Goal: Communication & Community: Participate in discussion

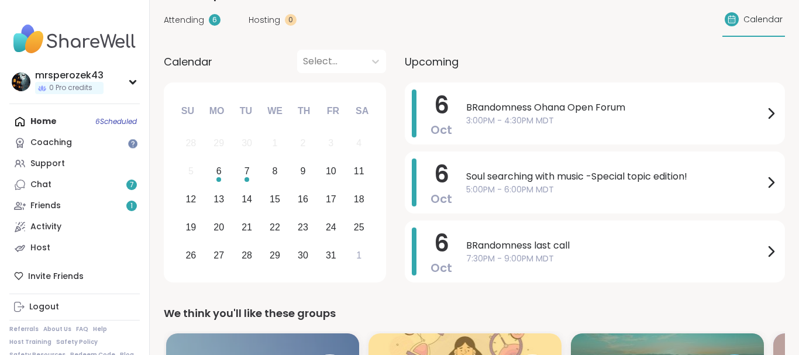
scroll to position [89, 0]
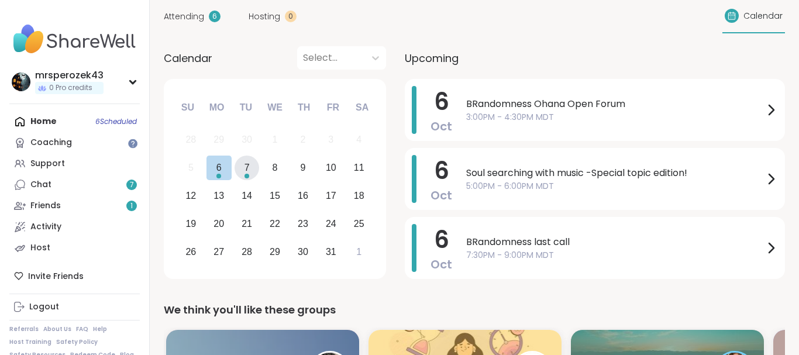
click at [248, 168] on div "7" at bounding box center [246, 168] width 5 height 16
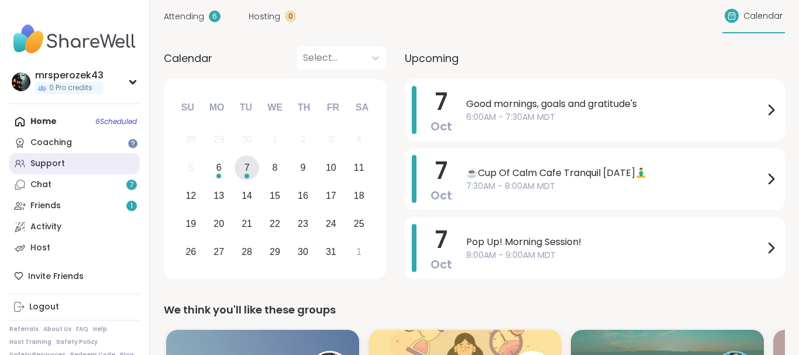
click at [51, 163] on div "Support" at bounding box center [47, 164] width 34 height 12
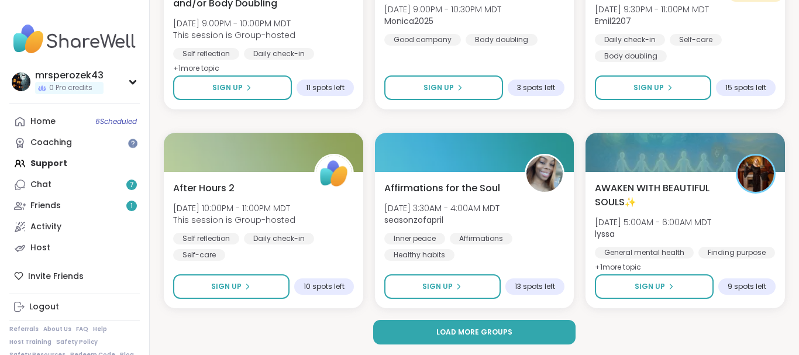
scroll to position [2220, 0]
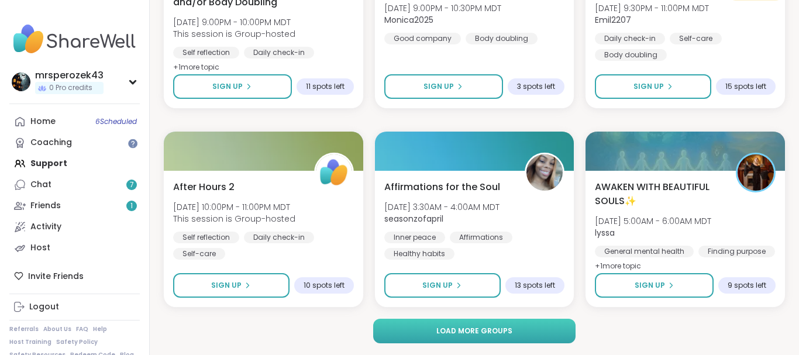
click at [536, 326] on button "Load more groups" at bounding box center [474, 331] width 202 height 25
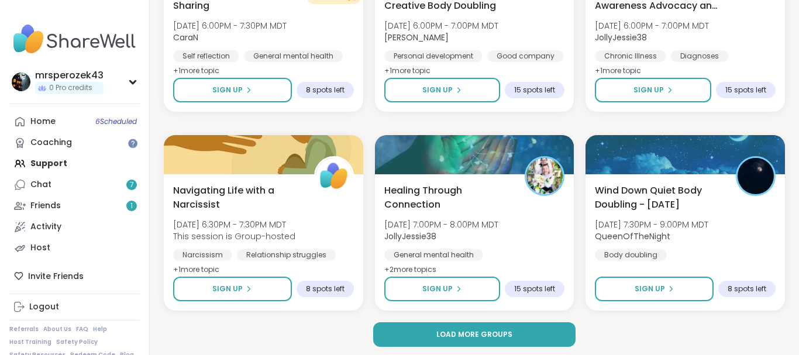
scroll to position [4606, 0]
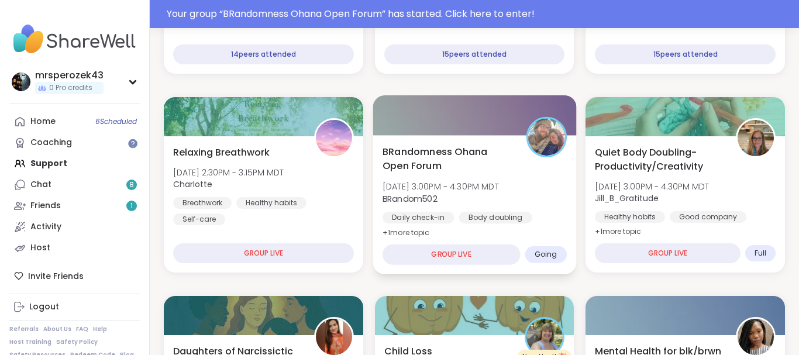
scroll to position [602, 0]
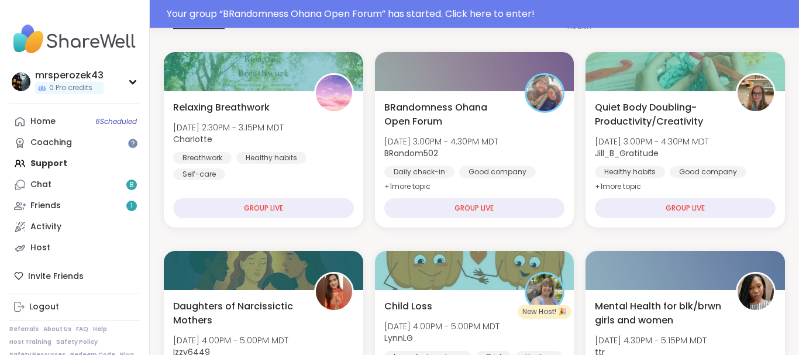
scroll to position [138, 0]
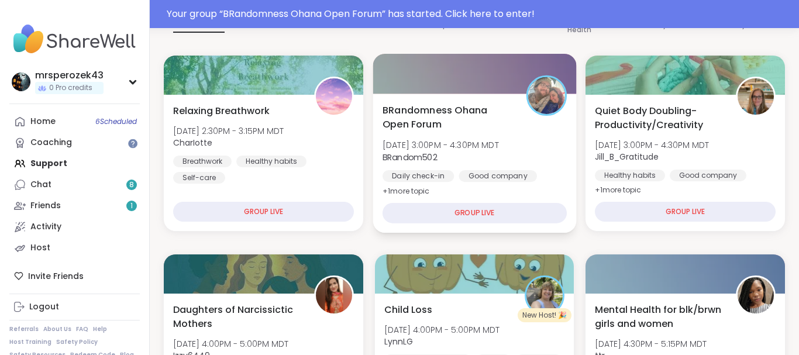
click at [426, 113] on span "BRandomness Ohana Open Forum" at bounding box center [447, 117] width 130 height 29
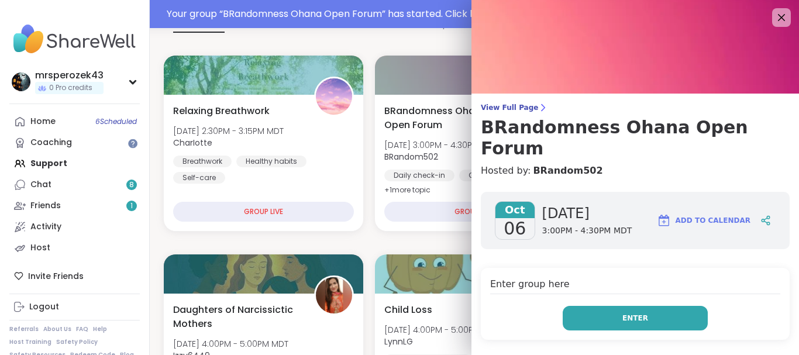
click at [582, 306] on button "Enter" at bounding box center [634, 318] width 145 height 25
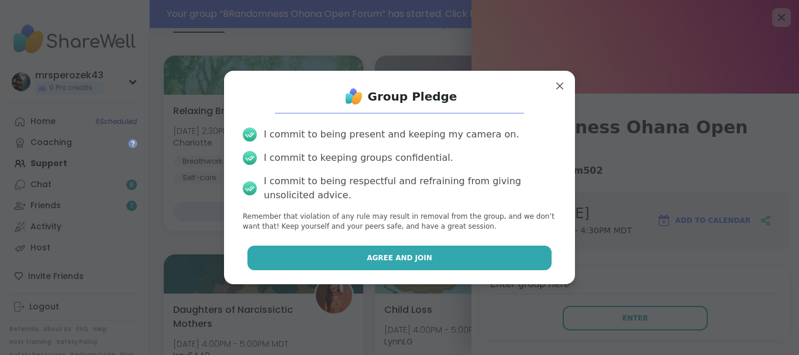
click at [509, 258] on button "Agree and Join" at bounding box center [399, 258] width 305 height 25
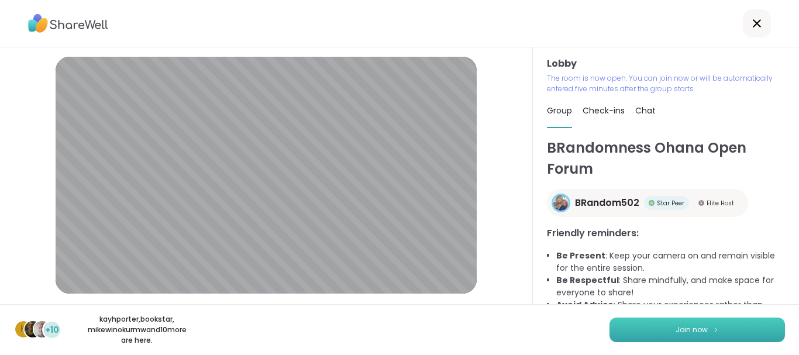
click at [657, 331] on button "Join now" at bounding box center [696, 329] width 175 height 25
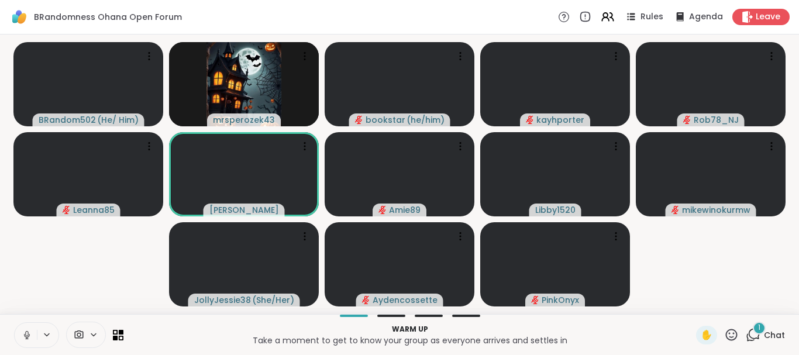
click at [27, 329] on button at bounding box center [26, 335] width 22 height 25
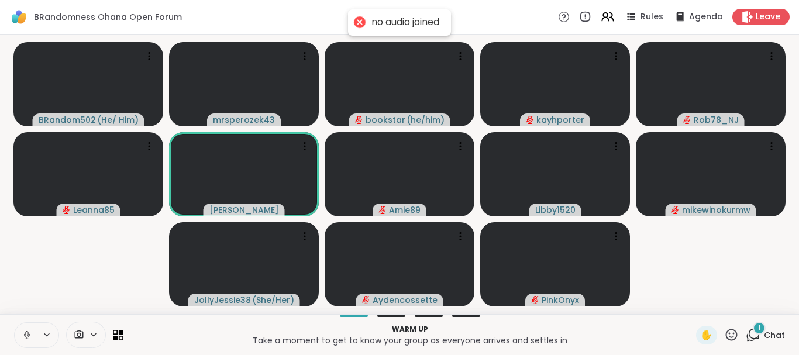
click at [29, 335] on icon at bounding box center [27, 335] width 11 height 11
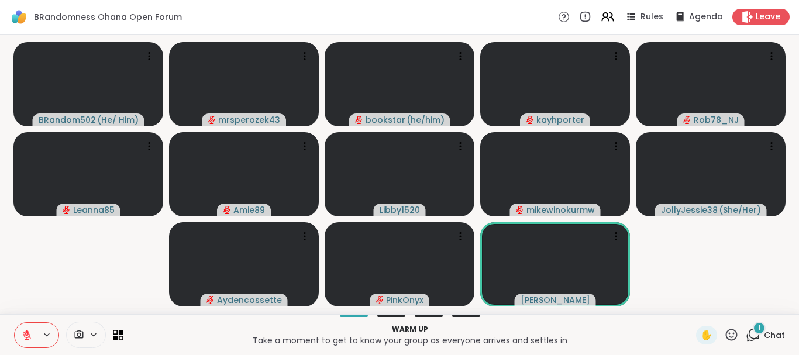
click at [23, 333] on icon at bounding box center [27, 335] width 11 height 11
click at [23, 335] on icon at bounding box center [27, 335] width 11 height 11
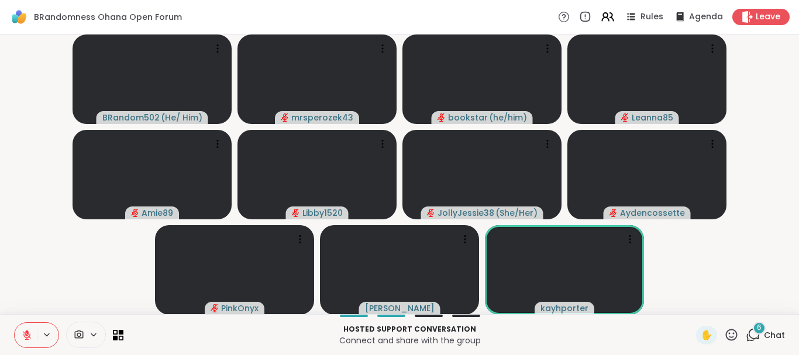
click at [25, 334] on icon at bounding box center [27, 335] width 11 height 11
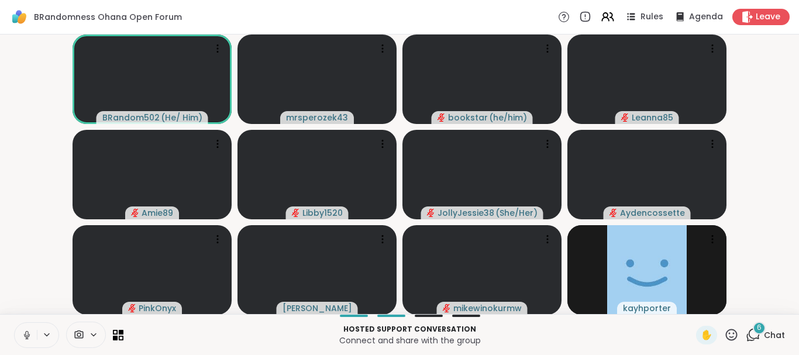
click at [25, 333] on icon at bounding box center [27, 335] width 11 height 11
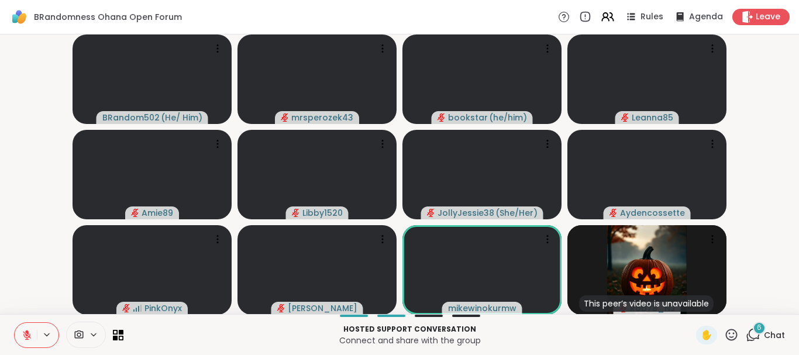
click at [733, 329] on icon at bounding box center [732, 335] width 12 height 12
click at [691, 299] on span "❤️" at bounding box center [697, 304] width 12 height 14
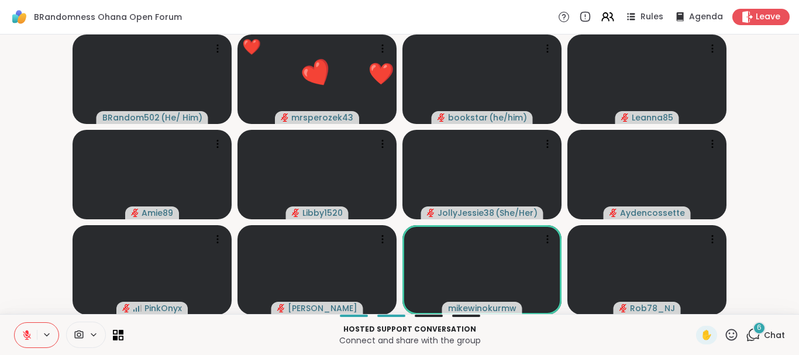
click at [756, 331] on div "6" at bounding box center [758, 328] width 13 height 13
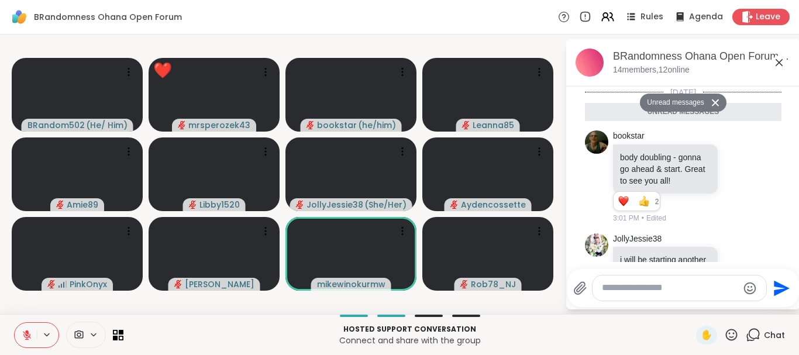
scroll to position [435, 0]
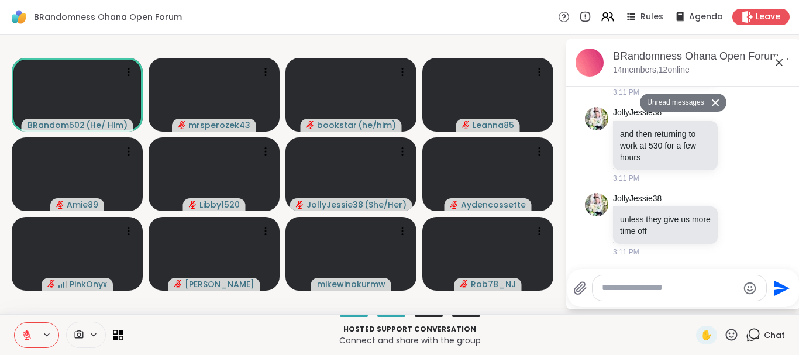
click at [779, 63] on icon at bounding box center [778, 62] width 7 height 7
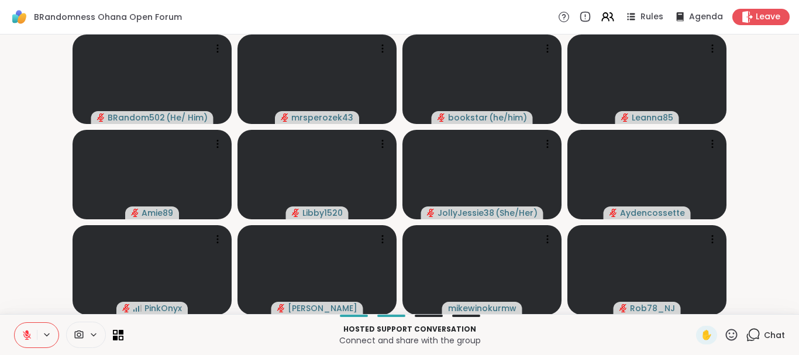
click at [734, 330] on icon at bounding box center [732, 335] width 12 height 12
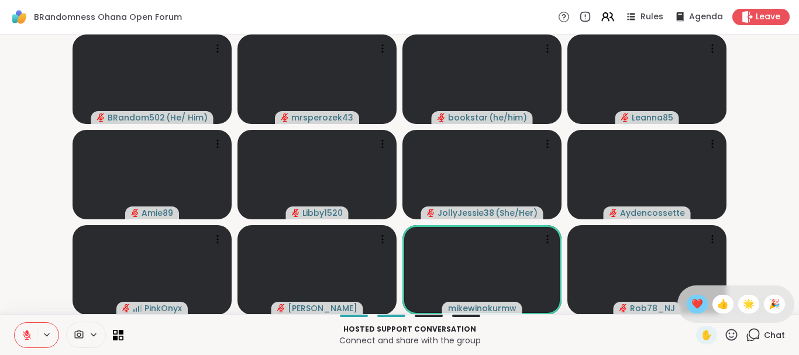
click at [693, 300] on span "❤️" at bounding box center [697, 304] width 12 height 14
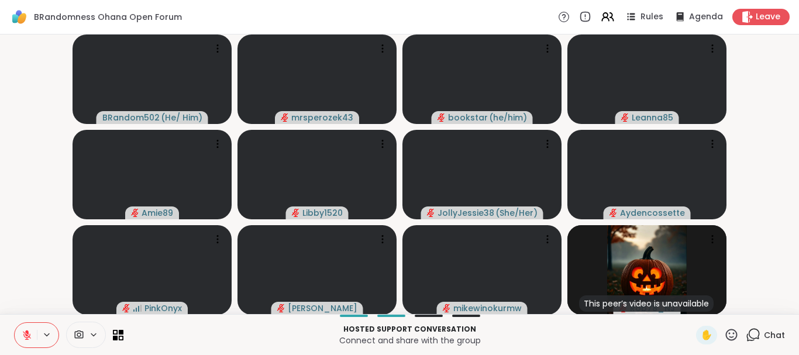
click at [751, 331] on icon at bounding box center [752, 334] width 15 height 15
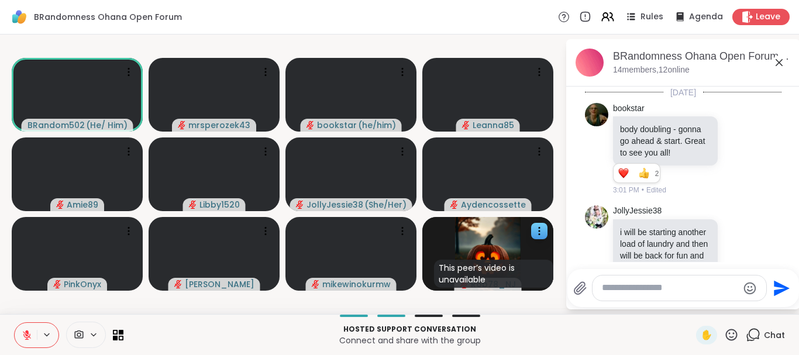
scroll to position [407, 0]
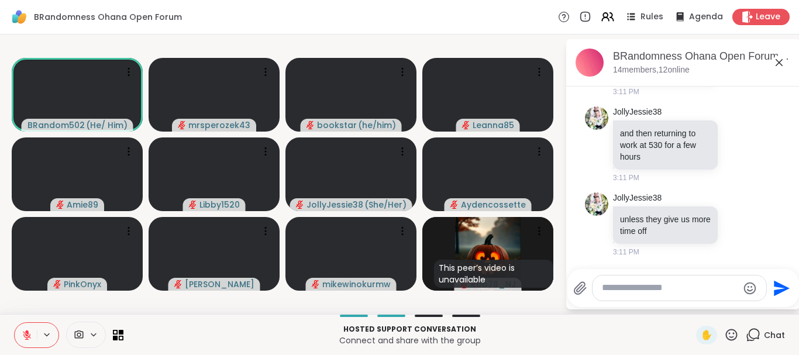
click at [625, 289] on textarea "Type your message" at bounding box center [670, 288] width 136 height 12
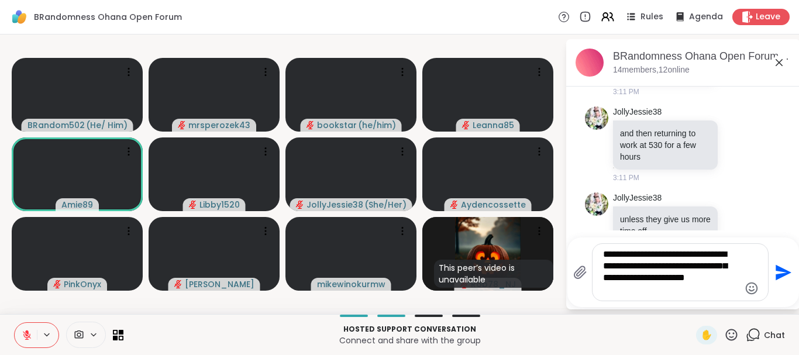
type textarea "**********"
click at [774, 271] on icon "Send" at bounding box center [781, 272] width 19 height 19
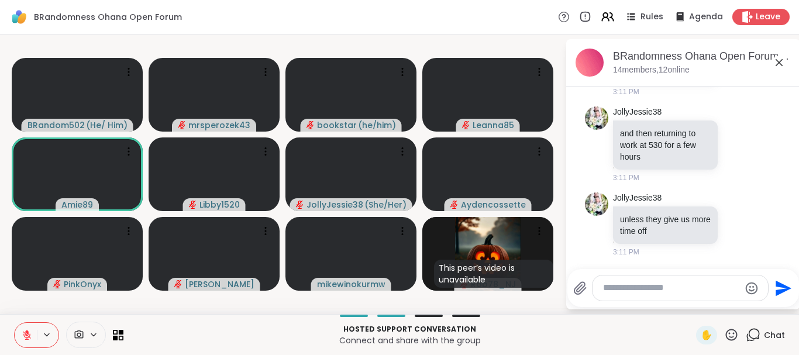
scroll to position [516, 0]
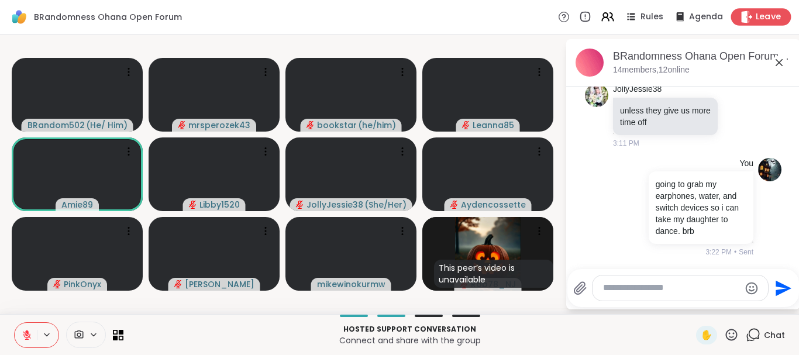
click at [759, 19] on span "Leave" at bounding box center [768, 17] width 26 height 12
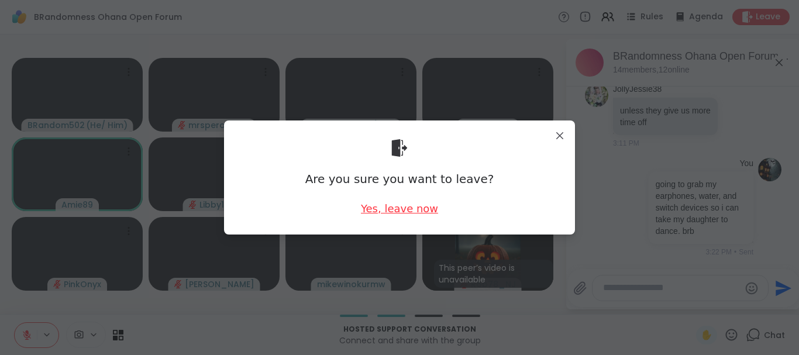
click at [374, 208] on div "Yes, leave now" at bounding box center [399, 208] width 77 height 15
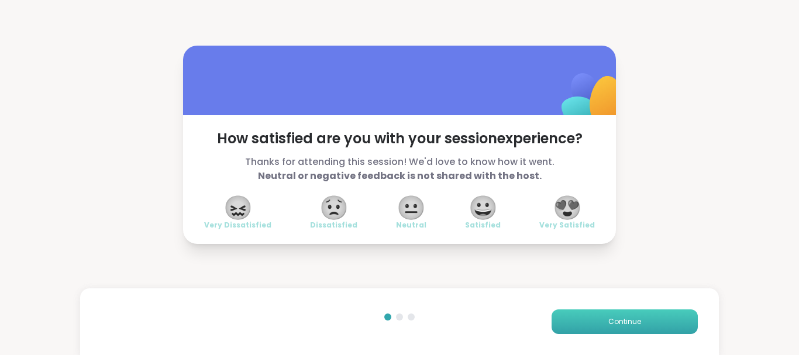
click at [631, 318] on span "Continue" at bounding box center [624, 321] width 33 height 11
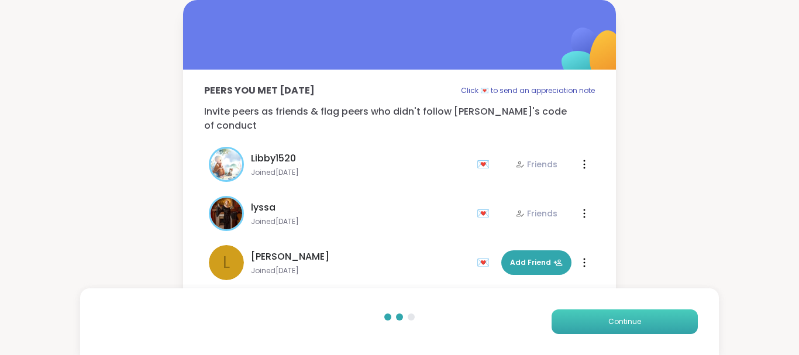
click at [631, 318] on span "Continue" at bounding box center [624, 321] width 33 height 11
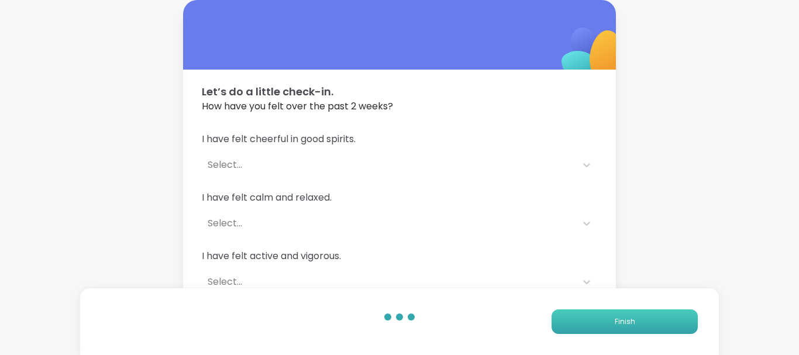
click at [631, 318] on span "Finish" at bounding box center [624, 321] width 20 height 11
